Goal: Find specific page/section: Find specific page/section

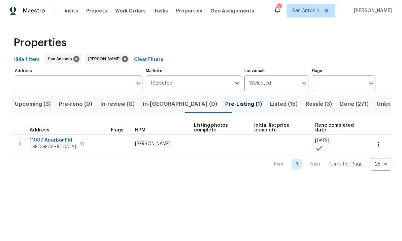
click at [270, 105] on span "Listed (15)" at bounding box center [284, 103] width 28 height 9
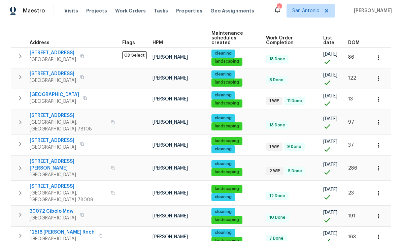
scroll to position [93, 0]
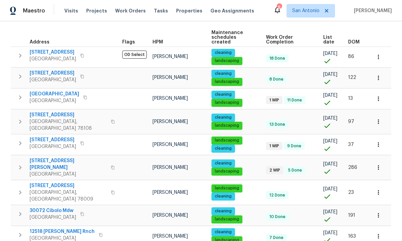
click at [56, 92] on span "[GEOGRAPHIC_DATA]" at bounding box center [54, 94] width 49 height 7
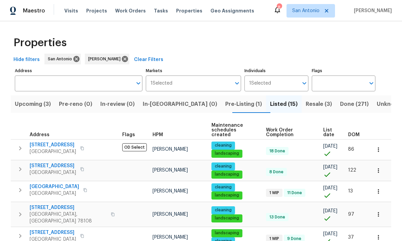
scroll to position [0, 0]
click at [34, 105] on span "Upcoming (3)" at bounding box center [33, 103] width 36 height 9
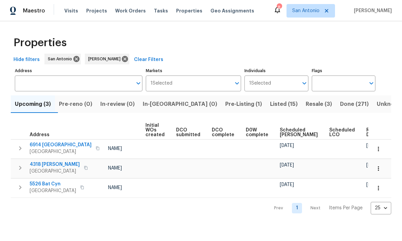
scroll to position [0, 48]
click at [280, 133] on span "Scheduled [PERSON_NAME]" at bounding box center [299, 132] width 38 height 9
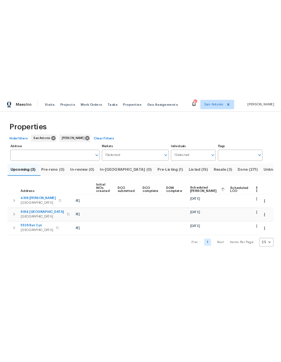
scroll to position [0, 56]
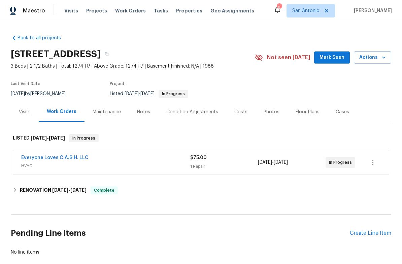
click at [70, 156] on link "Everyone Loves C.A.S.H. LLC" at bounding box center [54, 158] width 67 height 5
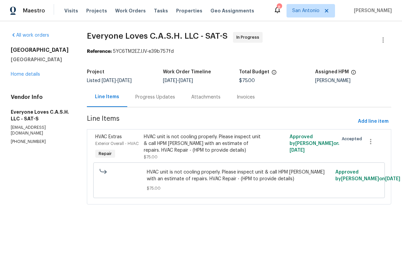
click at [159, 95] on div "Progress Updates" at bounding box center [155, 97] width 40 height 7
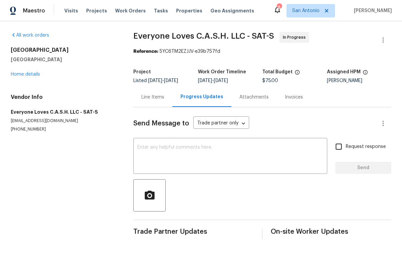
click at [27, 73] on link "Home details" at bounding box center [25, 74] width 29 height 5
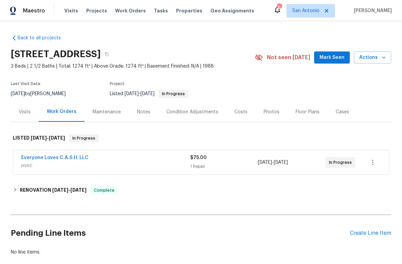
click at [334, 61] on span "Mark Seen" at bounding box center [331, 58] width 25 height 8
click at [141, 111] on div "Notes" at bounding box center [143, 112] width 13 height 7
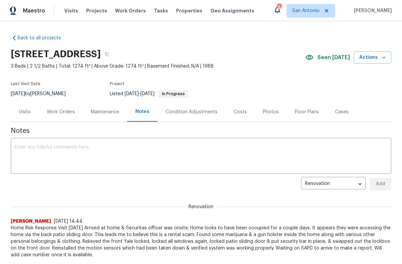
scroll to position [-1, 0]
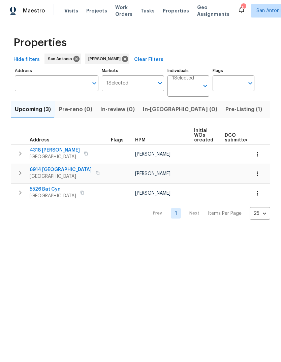
click at [225, 109] on span "Pre-Listing (1)" at bounding box center [243, 109] width 37 height 9
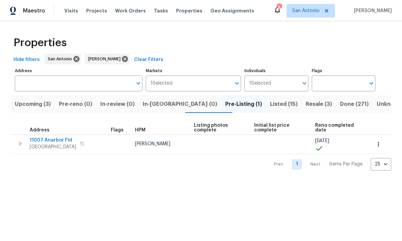
click at [280, 105] on span "Resale (3)" at bounding box center [319, 103] width 26 height 9
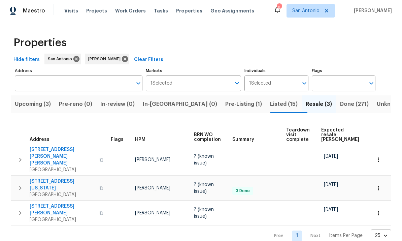
click at [280, 128] on span "Expected resale COE" at bounding box center [340, 135] width 38 height 14
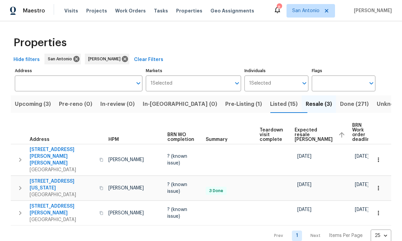
scroll to position [0, 26]
click at [280, 157] on icon "button" at bounding box center [378, 159] width 1 height 4
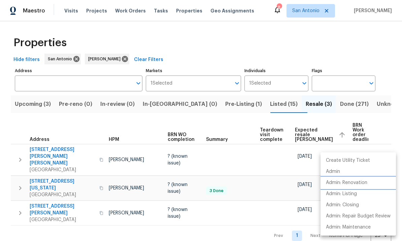
click at [280, 184] on p "Admin: Renovation" at bounding box center [346, 182] width 41 height 7
click at [222, 208] on div at bounding box center [201, 120] width 402 height 241
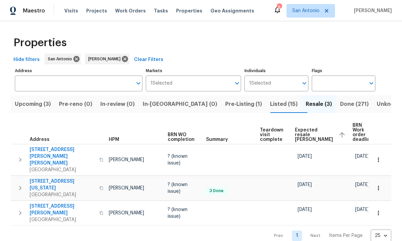
click at [280, 180] on button "button" at bounding box center [378, 187] width 15 height 15
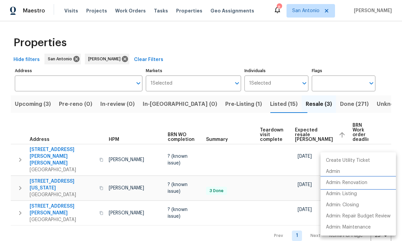
click at [280, 183] on p "Admin: Renovation" at bounding box center [346, 182] width 41 height 7
click at [36, 108] on div at bounding box center [201, 120] width 402 height 241
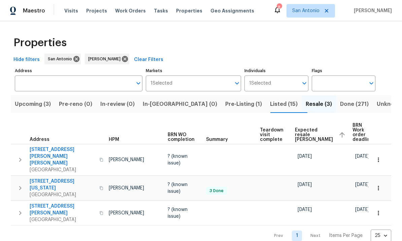
click at [225, 106] on span "Pre-Listing (1)" at bounding box center [243, 103] width 37 height 9
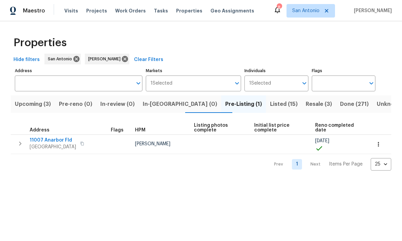
click at [30, 108] on span "Upcoming (3)" at bounding box center [33, 103] width 36 height 9
